Goal: Task Accomplishment & Management: Manage account settings

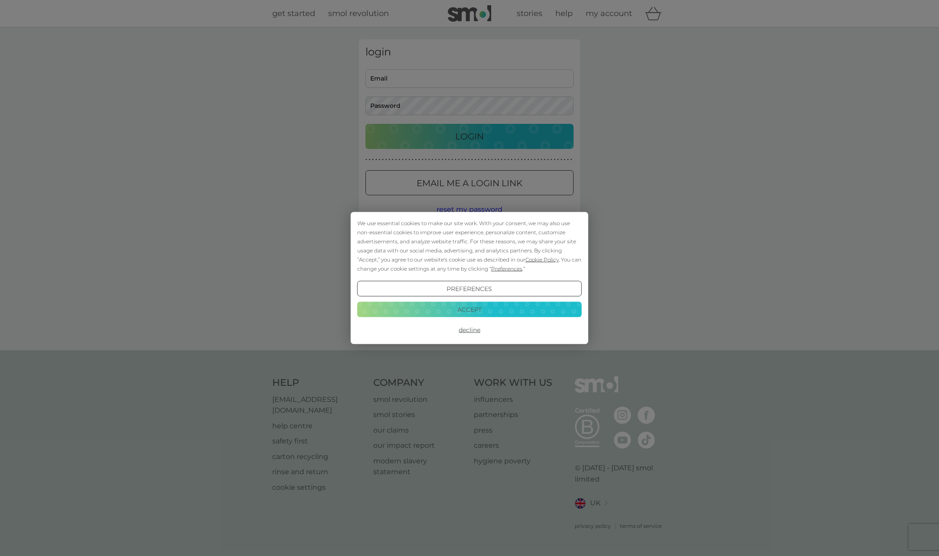
type input "[EMAIL_ADDRESS][DOMAIN_NAME]"
click at [470, 334] on button "Decline" at bounding box center [469, 330] width 224 height 16
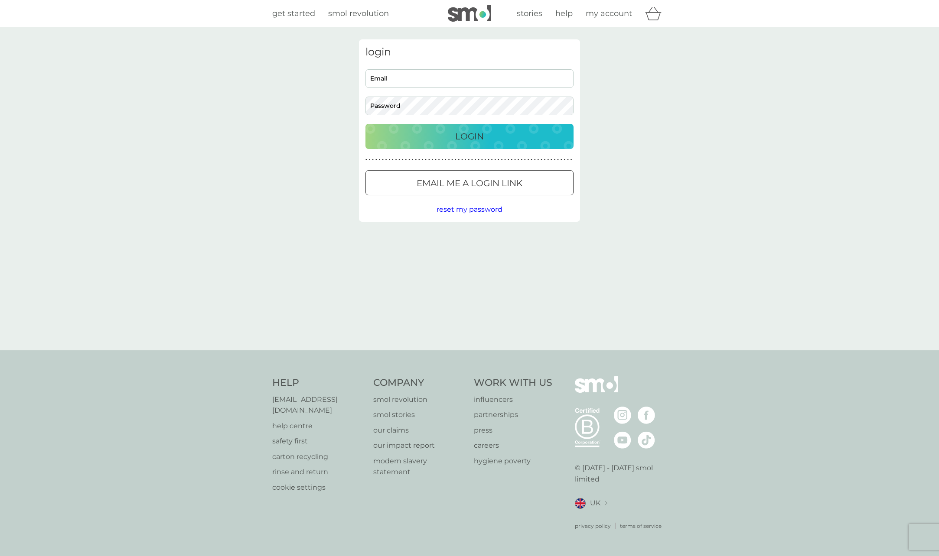
type input "[EMAIL_ADDRESS][DOMAIN_NAME]"
click at [455, 141] on p "Login" at bounding box center [469, 137] width 29 height 14
